Goal: Check status: Check status

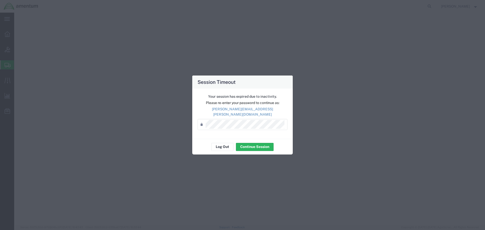
select select "5"
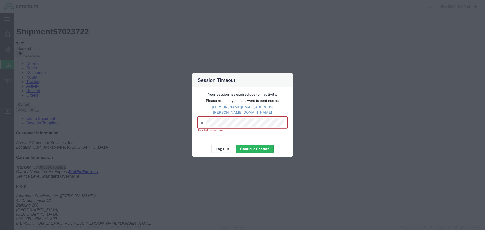
drag, startPoint x: 178, startPoint y: 221, endPoint x: 189, endPoint y: 203, distance: 21.3
click at [179, 221] on div "Session Timeout Your session has expired due to inactivity. Please re-enter you…" at bounding box center [242, 115] width 485 height 230
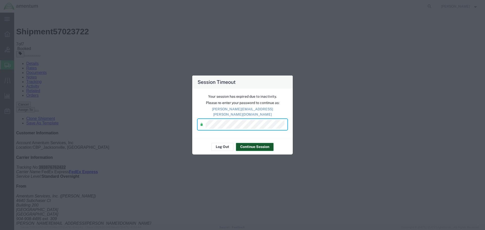
click at [255, 144] on button "Continue Session" at bounding box center [255, 147] width 38 height 8
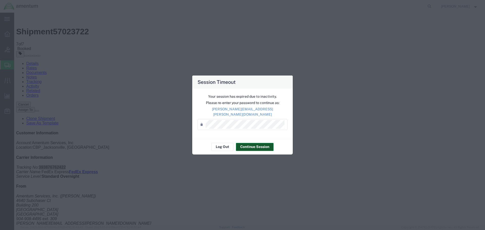
click at [271, 145] on button "Continue Session" at bounding box center [255, 147] width 38 height 8
click at [298, 188] on div "Session Timeout Your session has expired due to inactivity. Please re-enter you…" at bounding box center [242, 115] width 485 height 230
click at [248, 148] on button "Continue Session" at bounding box center [255, 147] width 38 height 8
click at [236, 143] on button "Continue Session" at bounding box center [255, 147] width 38 height 8
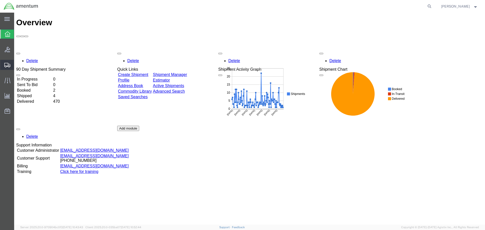
click at [0, 0] on span "Shipment Manager" at bounding box center [0, 0] width 0 height 0
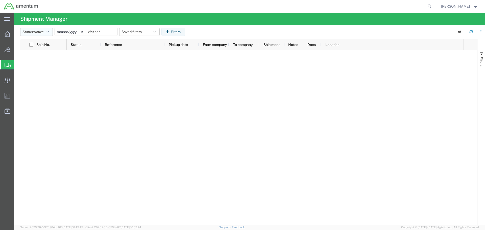
click at [48, 33] on icon "button" at bounding box center [47, 32] width 3 height 4
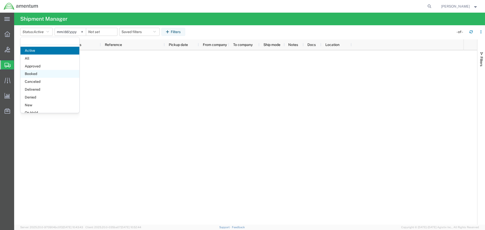
click at [46, 72] on span "Booked" at bounding box center [49, 74] width 59 height 8
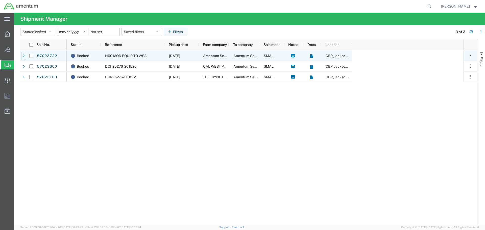
click at [22, 57] on icon at bounding box center [24, 56] width 4 height 4
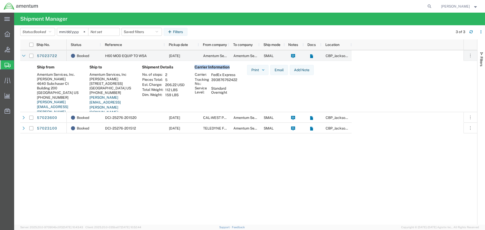
drag, startPoint x: 240, startPoint y: 94, endPoint x: 194, endPoint y: 73, distance: 50.8
click at [194, 73] on div "Carrier Information Carrier: FedEx Express Tracking No.: 393876762422 Service L…" at bounding box center [216, 94] width 53 height 58
copy h4 "Carrier Information"
